Goal: Find contact information: Find contact information

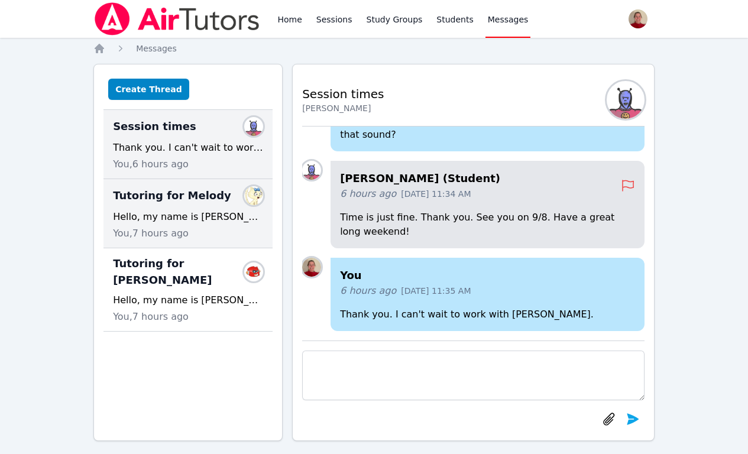
click at [170, 213] on div "Hello, my name is [PERSON_NAME] and I'll be tutoring Melody this school year. S…" at bounding box center [188, 217] width 150 height 14
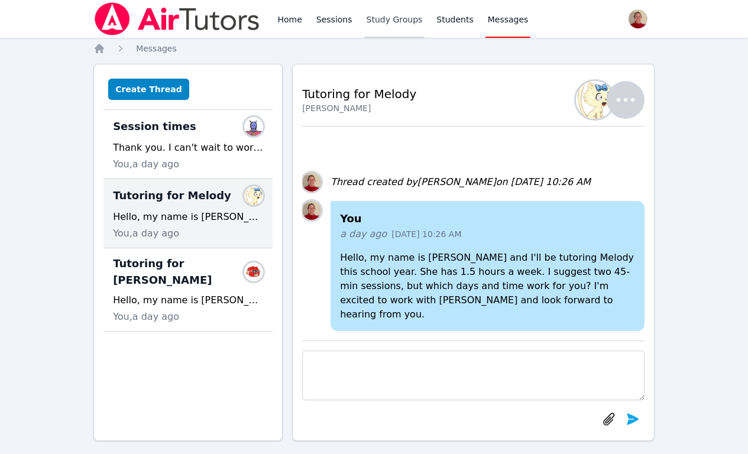
click at [379, 25] on link "Study Groups" at bounding box center [394, 19] width 61 height 38
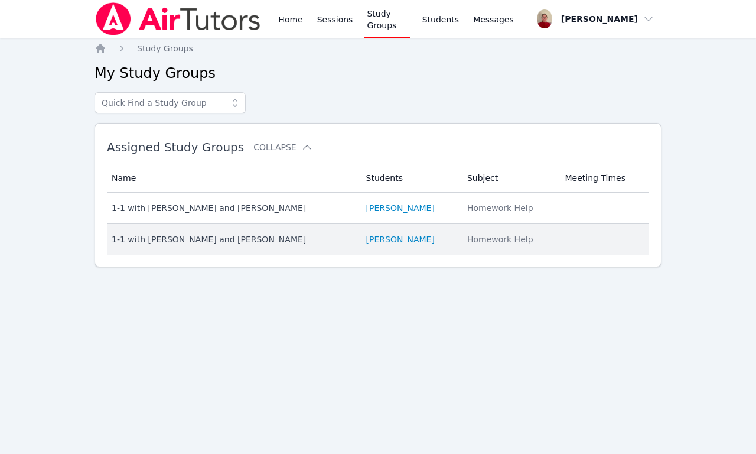
click at [369, 246] on td "Students [PERSON_NAME]" at bounding box center [409, 239] width 101 height 31
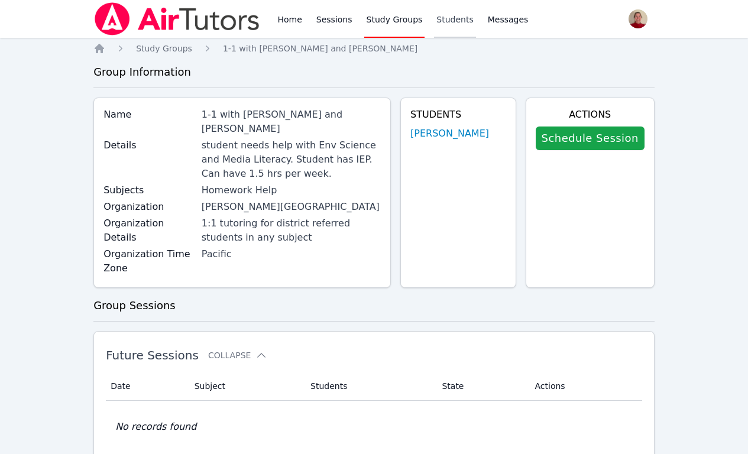
click at [443, 22] on link "Students" at bounding box center [454, 19] width 41 height 38
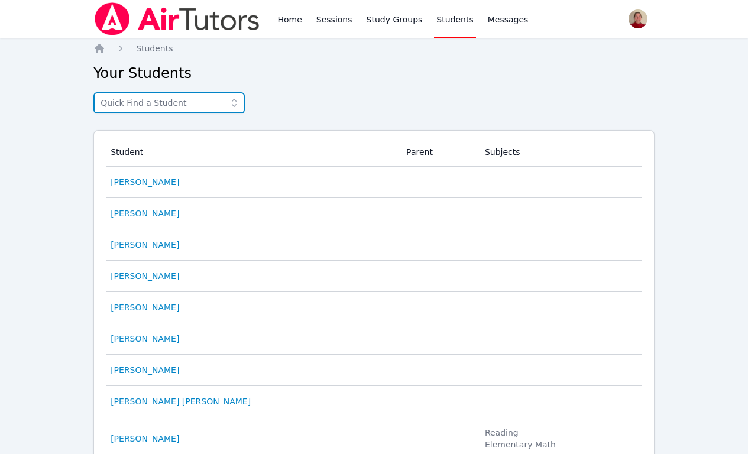
click at [145, 99] on input "text" at bounding box center [168, 102] width 151 height 21
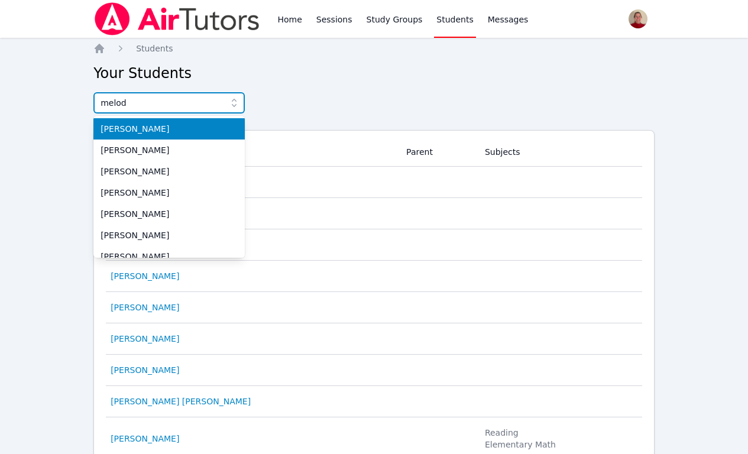
type input "melody"
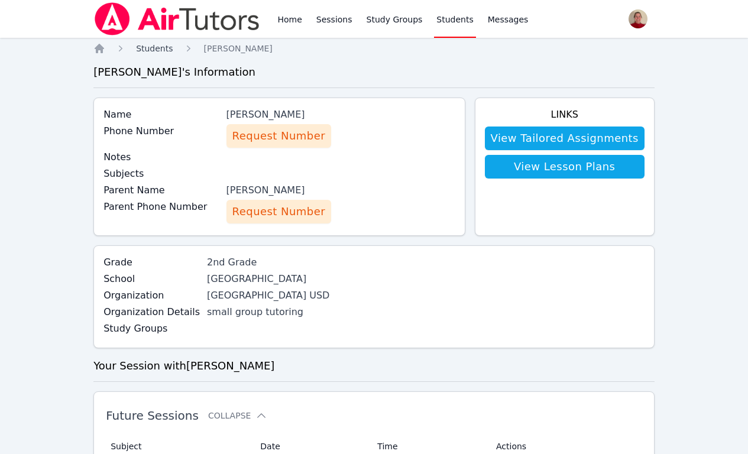
click at [158, 47] on span "Students" at bounding box center [154, 48] width 37 height 9
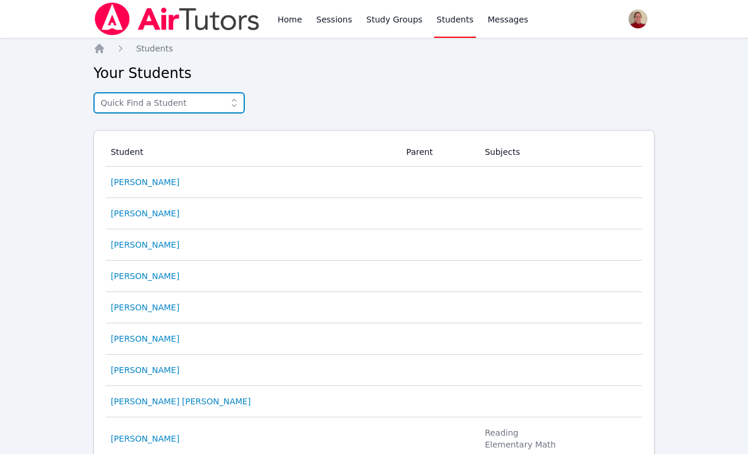
click at [151, 104] on input "text" at bounding box center [168, 102] width 151 height 21
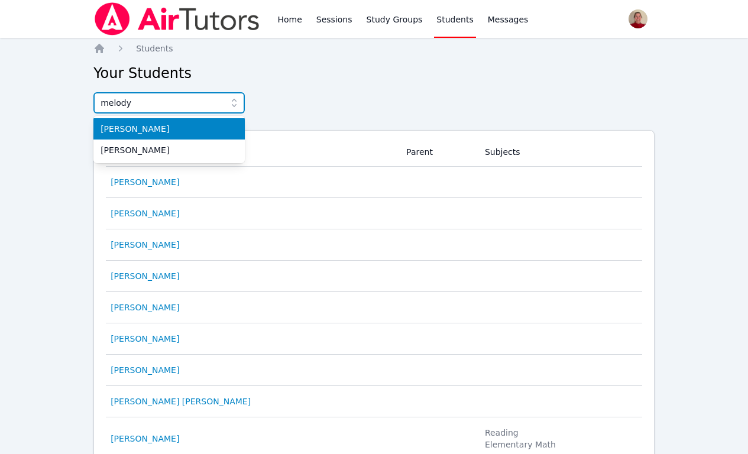
type input "melody"
click at [153, 131] on span "[PERSON_NAME]" at bounding box center [168, 129] width 137 height 12
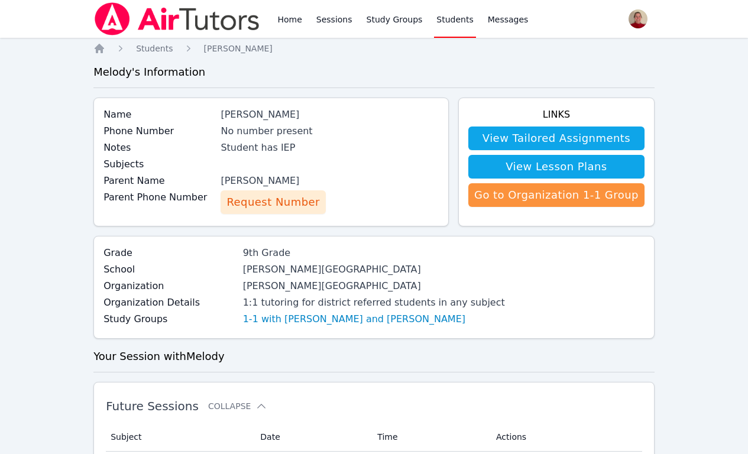
click at [264, 200] on span "Request Number" at bounding box center [272, 202] width 93 height 17
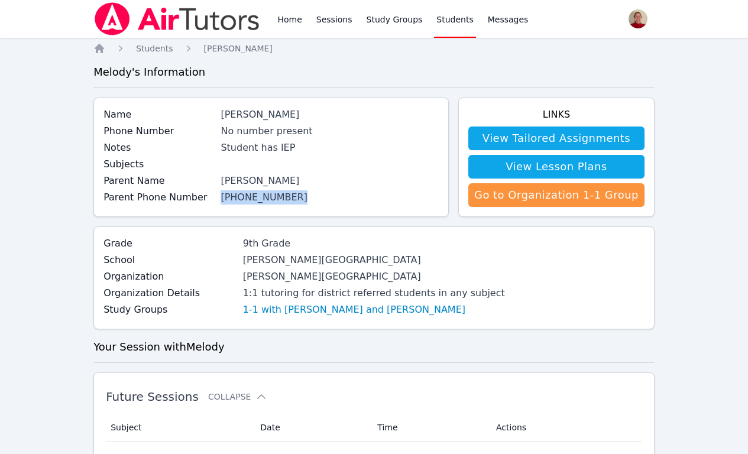
drag, startPoint x: 297, startPoint y: 194, endPoint x: 223, endPoint y: 196, distance: 74.5
click at [223, 196] on div "Parent Phone Number (815) 605-6247" at bounding box center [270, 198] width 335 height 17
copy link "(815) 605-6247"
click at [499, 18] on span "Messages" at bounding box center [508, 20] width 41 height 12
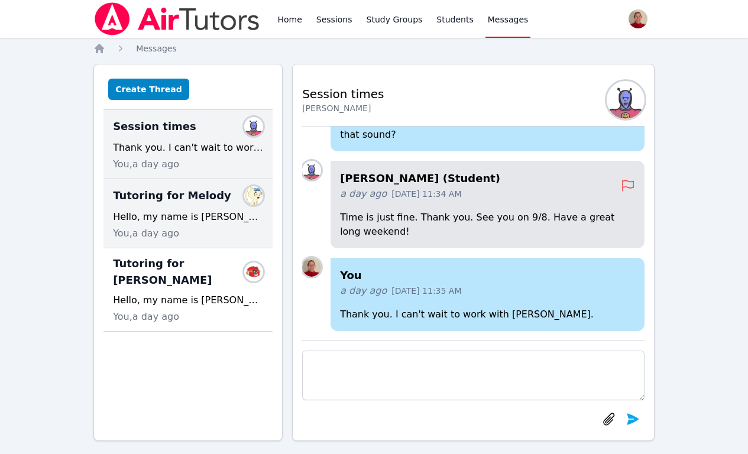
click at [195, 220] on div "Hello, my name is [PERSON_NAME] and I'll be tutoring Melody this school year. S…" at bounding box center [188, 217] width 150 height 14
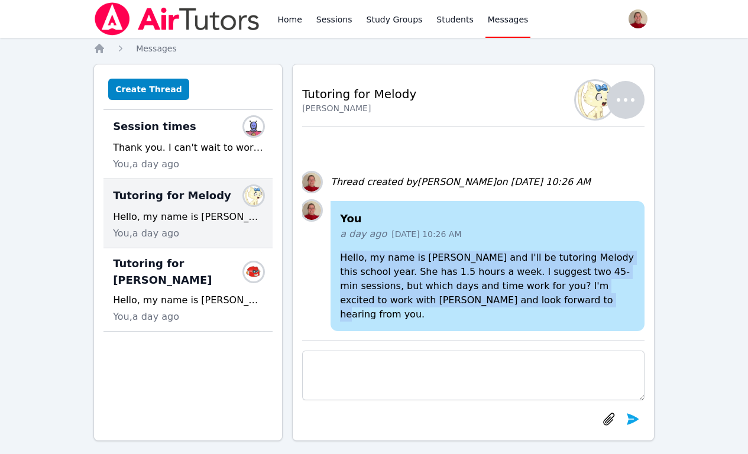
drag, startPoint x: 496, startPoint y: 317, endPoint x: 335, endPoint y: 265, distance: 168.9
click at [335, 265] on div "You a day ago Aug 29, 2025 10:26 AM Hello, my name is Karen and I'll be tutorin…" at bounding box center [487, 266] width 314 height 130
copy p "Hello, my name is [PERSON_NAME] and I'll be tutoring Melody this school year. S…"
